Goal: Task Accomplishment & Management: Manage account settings

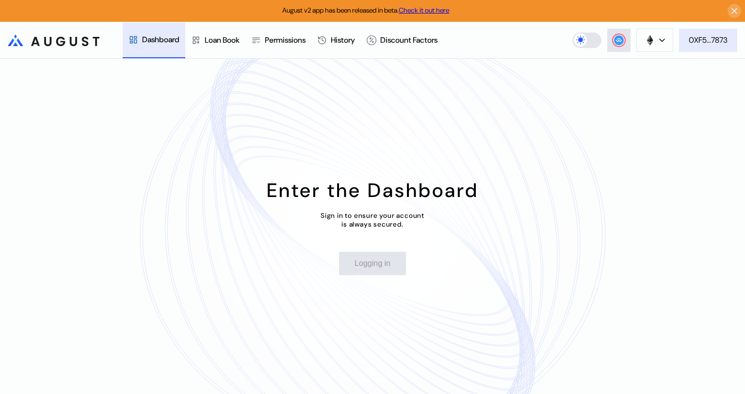
click at [716, 46] on button "0XF5...7873" at bounding box center [708, 40] width 58 height 23
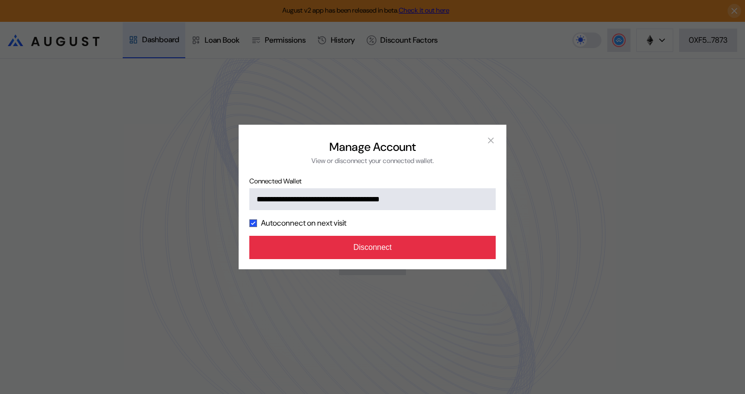
click at [452, 249] on button "Disconnect" at bounding box center [372, 247] width 246 height 23
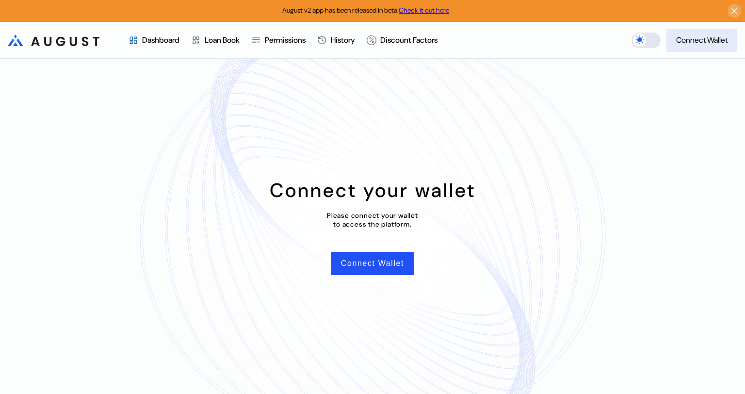
click at [682, 45] on div "Connect Wallet" at bounding box center [701, 40] width 51 height 10
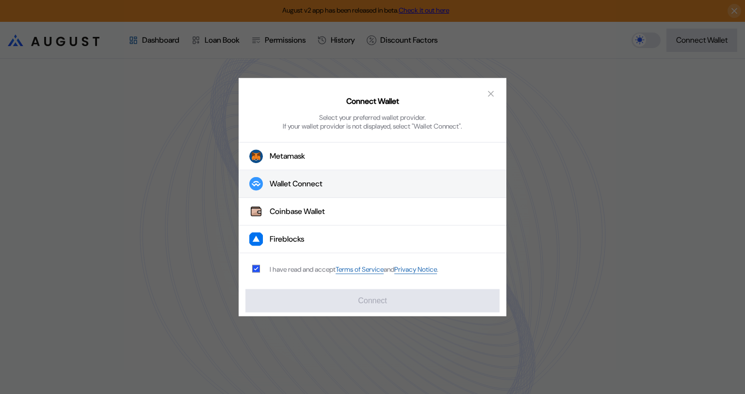
click at [301, 185] on div "Wallet Connect" at bounding box center [296, 183] width 53 height 10
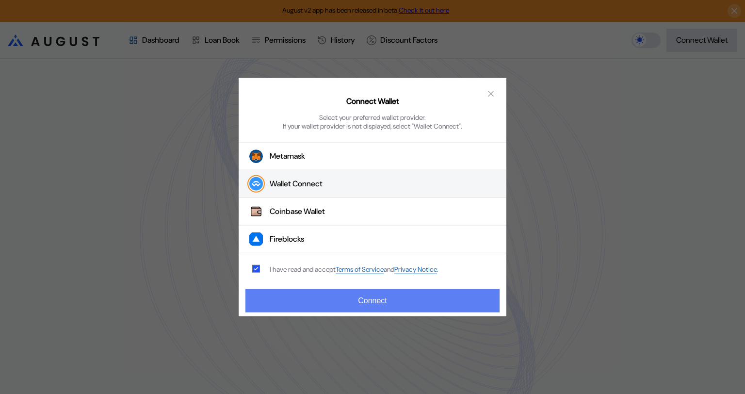
click at [391, 293] on button "Connect" at bounding box center [372, 299] width 254 height 23
